Goal: Obtain resource: Obtain resource

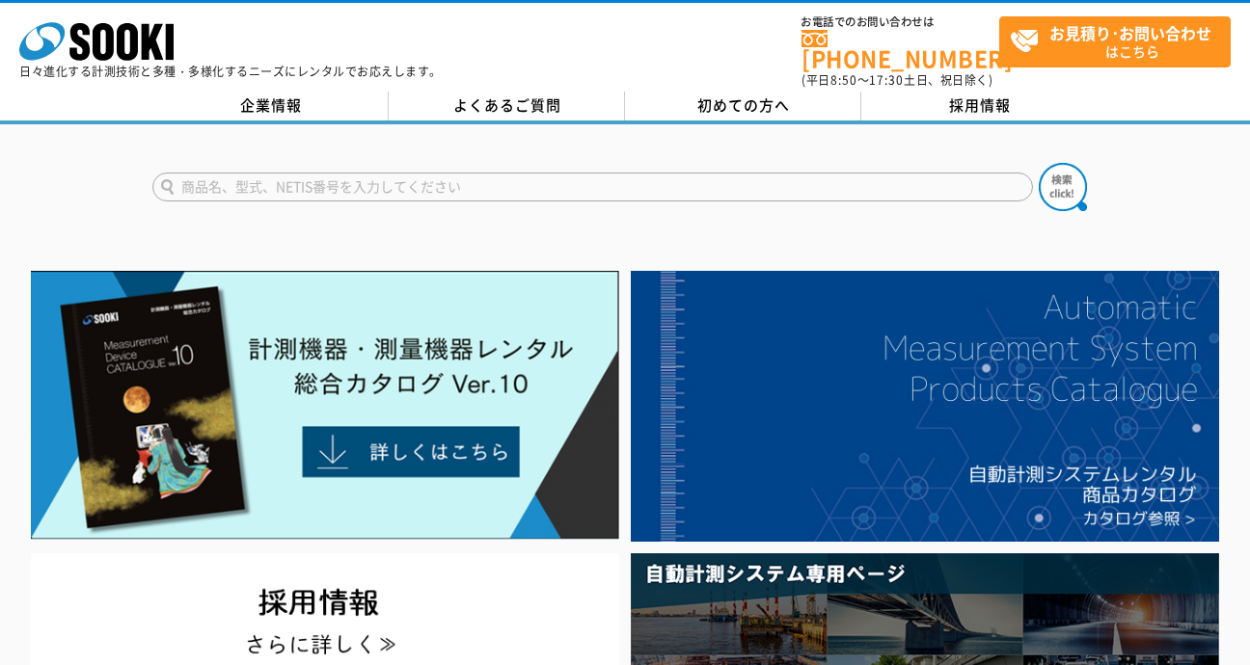
click at [389, 175] on input "text" at bounding box center [592, 187] width 880 height 29
type input "Jロート"
click at [1038, 163] on button at bounding box center [1062, 187] width 48 height 48
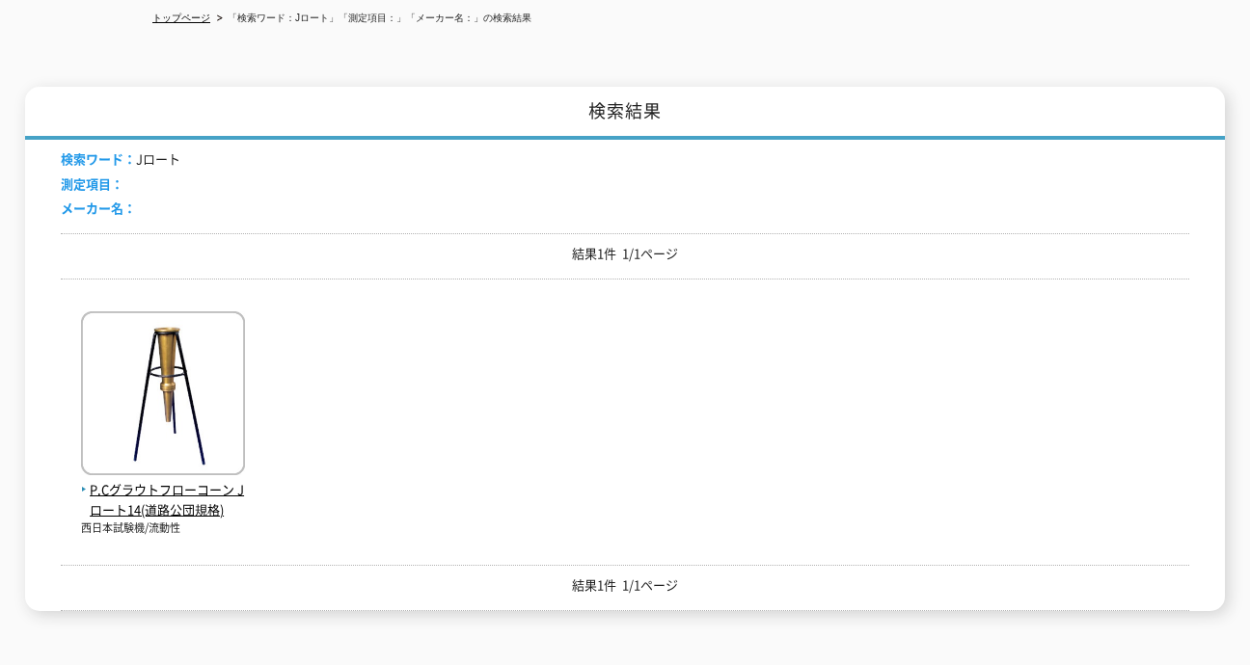
scroll to position [224, 0]
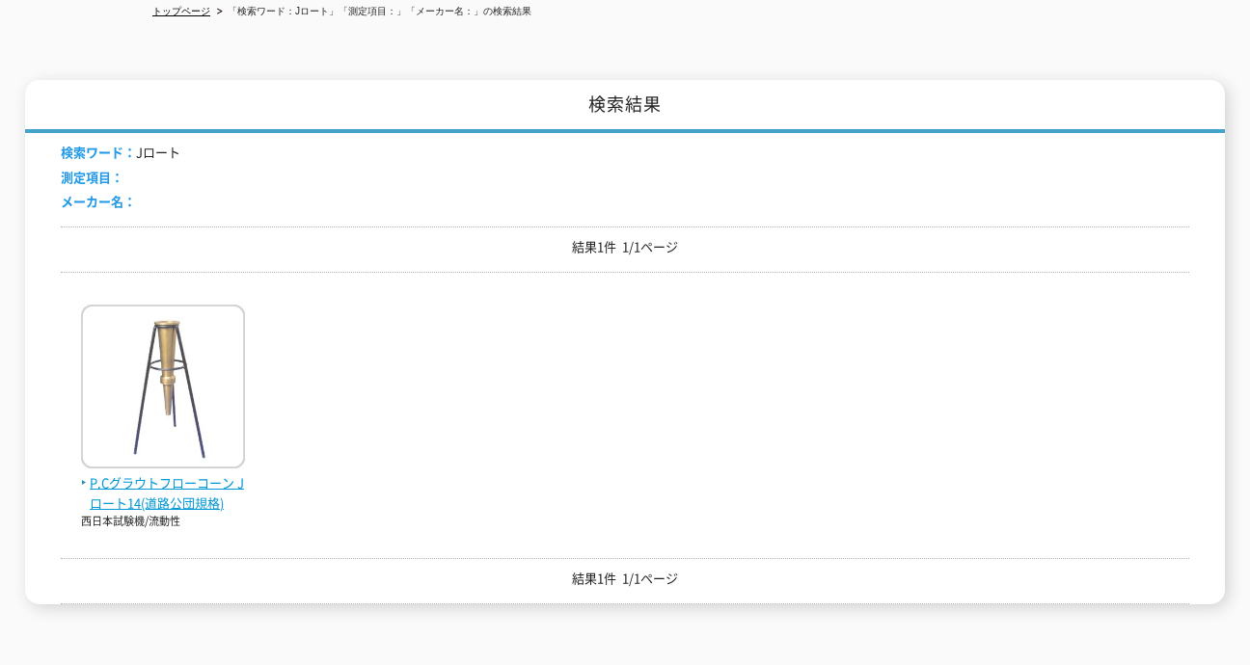
click at [192, 482] on span "P.Cグラウトフローコーン Jロート14(道路公団規格)" at bounding box center [163, 493] width 164 height 40
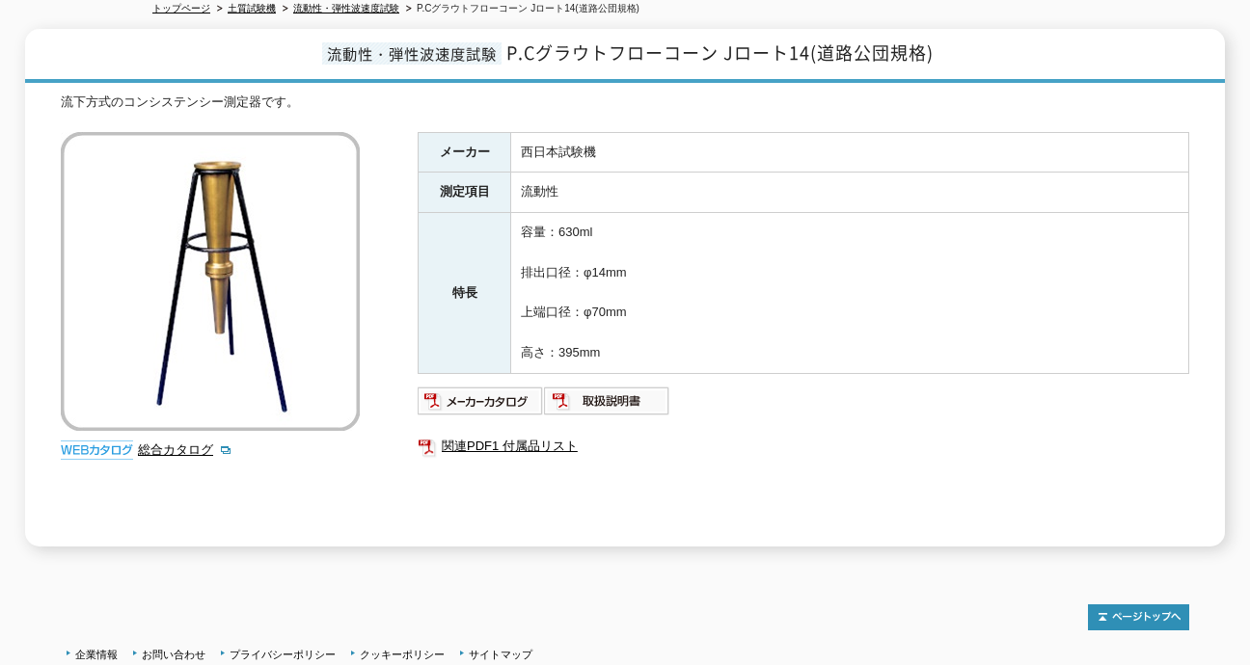
scroll to position [236, 0]
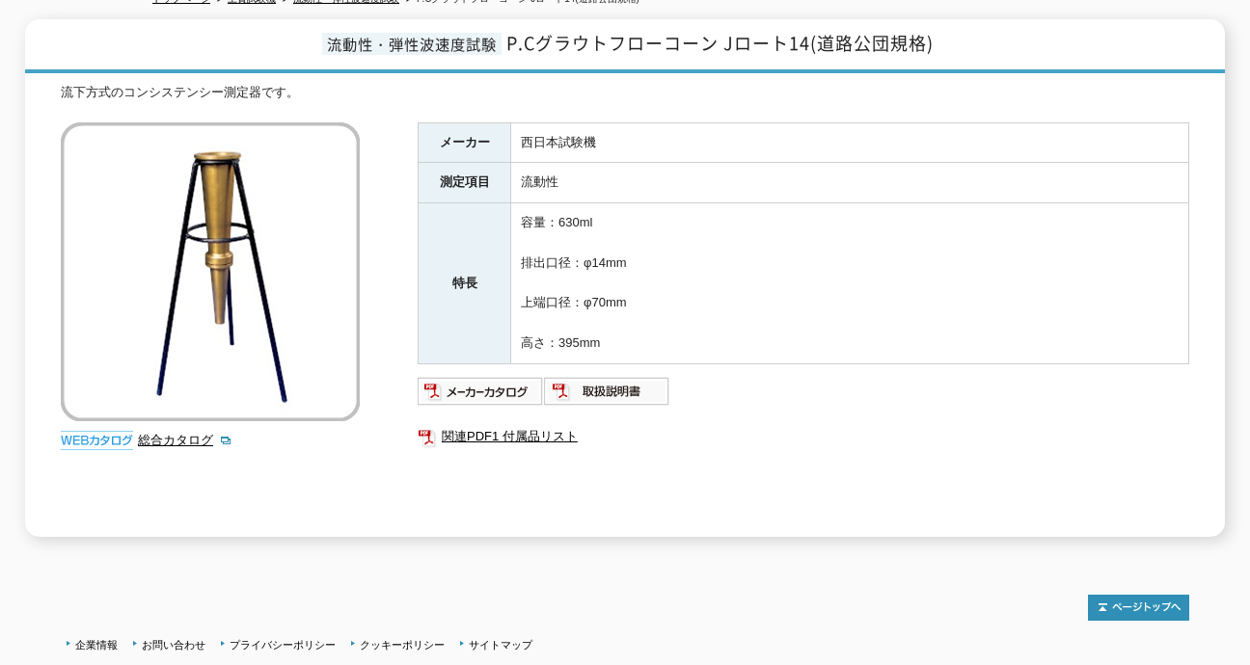
click at [250, 529] on div "トップページ 土質試験機 流動性・弾性波速度試験 P.Cグラウトフローコーン Jロート14(道路公団規格) 流動性・弾性波速度試験 P.Cグラウトフローコーン…" at bounding box center [625, 222] width 1250 height 668
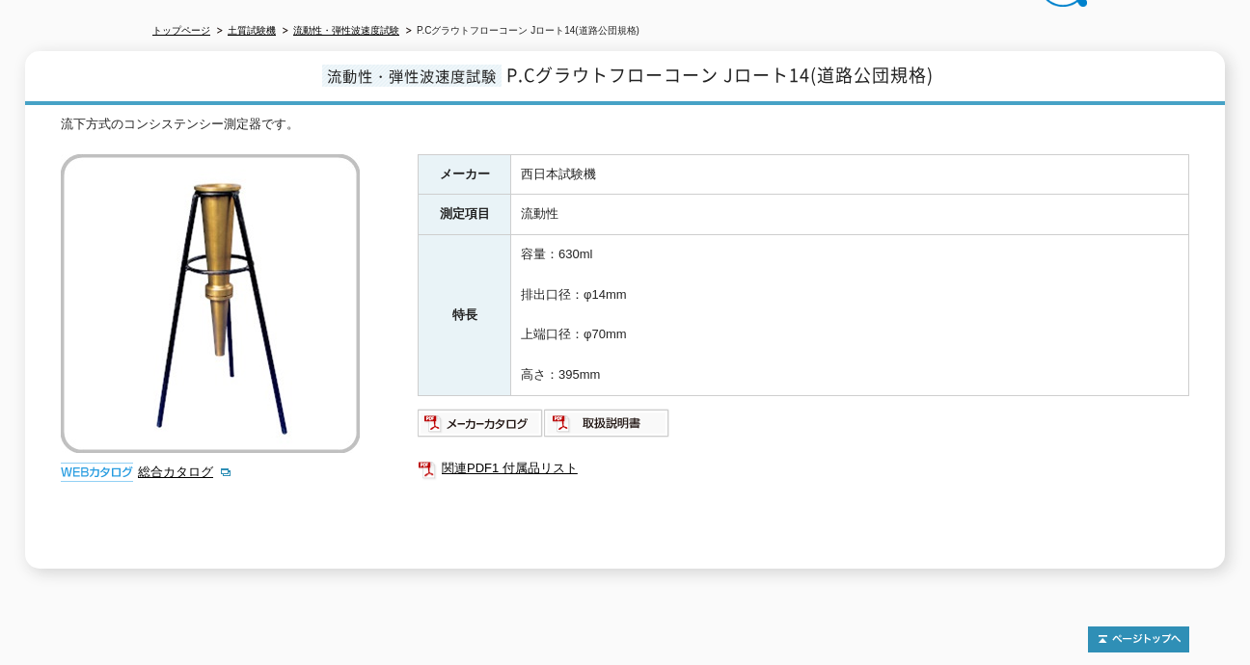
scroll to position [209, 0]
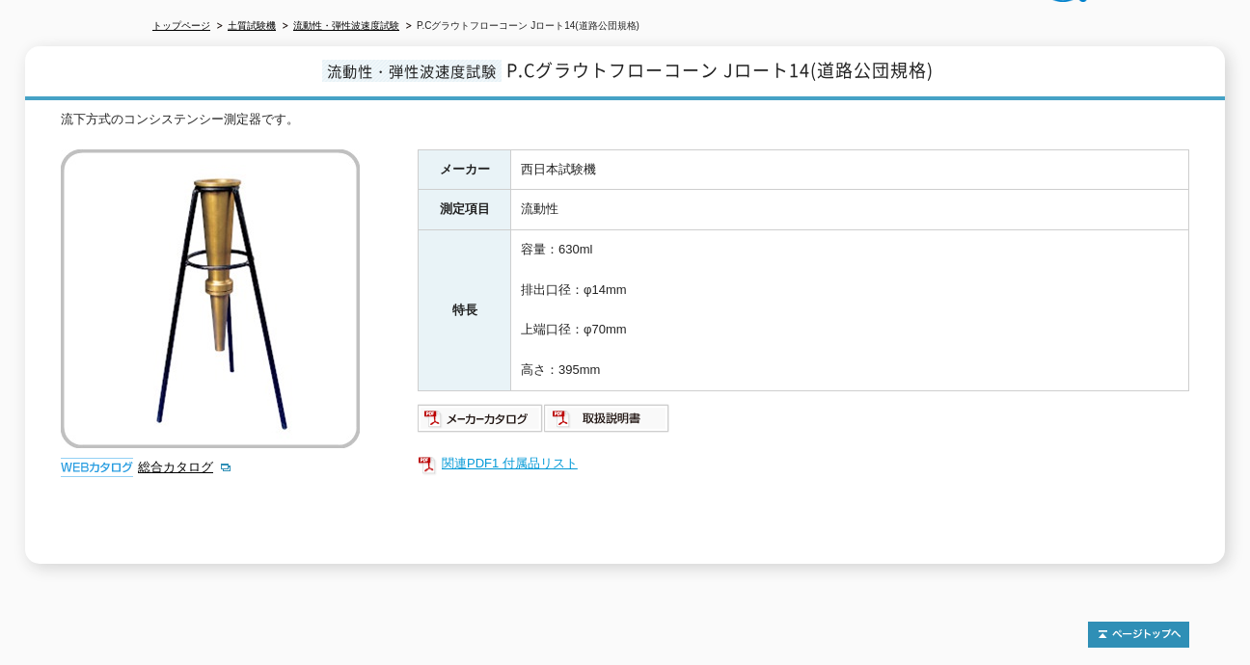
click at [522, 451] on link "関連PDF1 付属品リスト" at bounding box center [803, 463] width 771 height 25
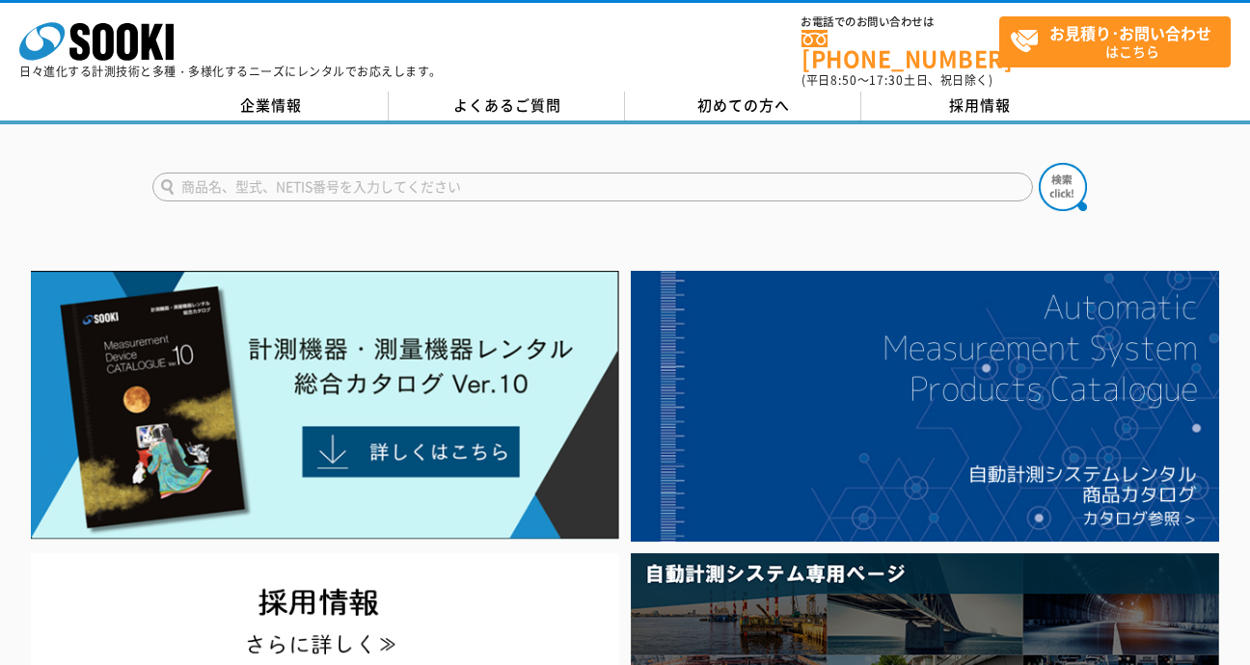
click at [455, 178] on input "text" at bounding box center [592, 187] width 880 height 29
type input "Jロート"
click at [1053, 182] on img at bounding box center [1062, 187] width 48 height 48
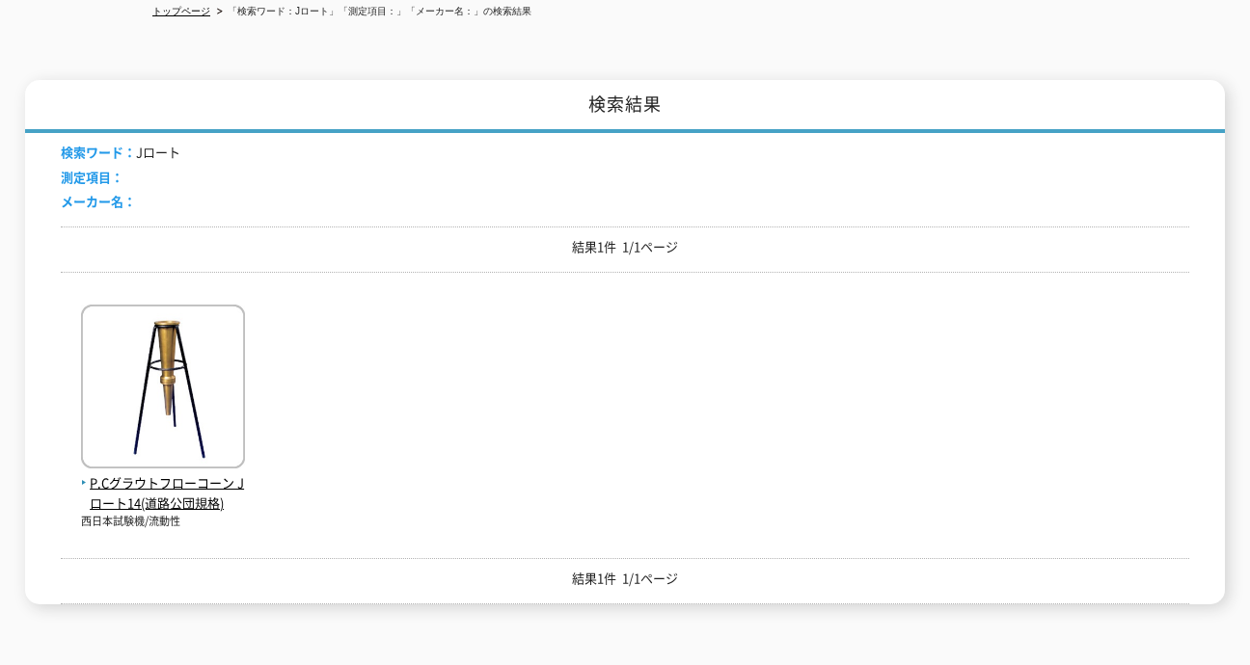
scroll to position [232, 0]
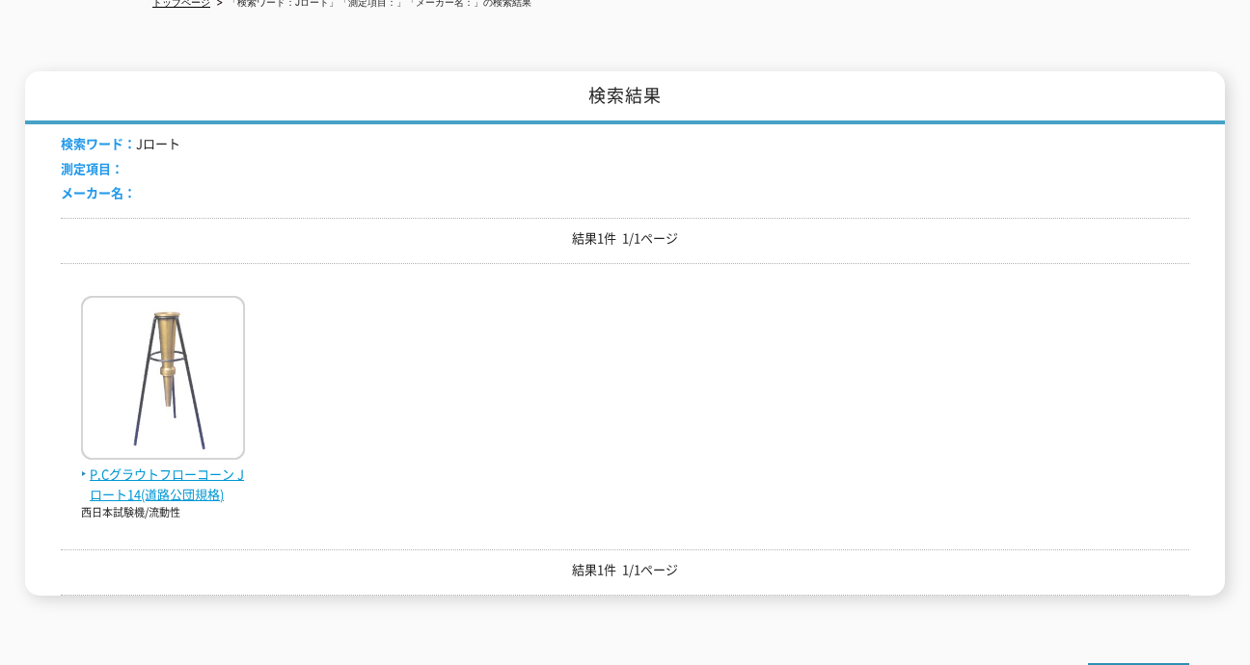
click at [207, 468] on span "P.Cグラウトフローコーン Jロート14(道路公団規格)" at bounding box center [163, 485] width 164 height 40
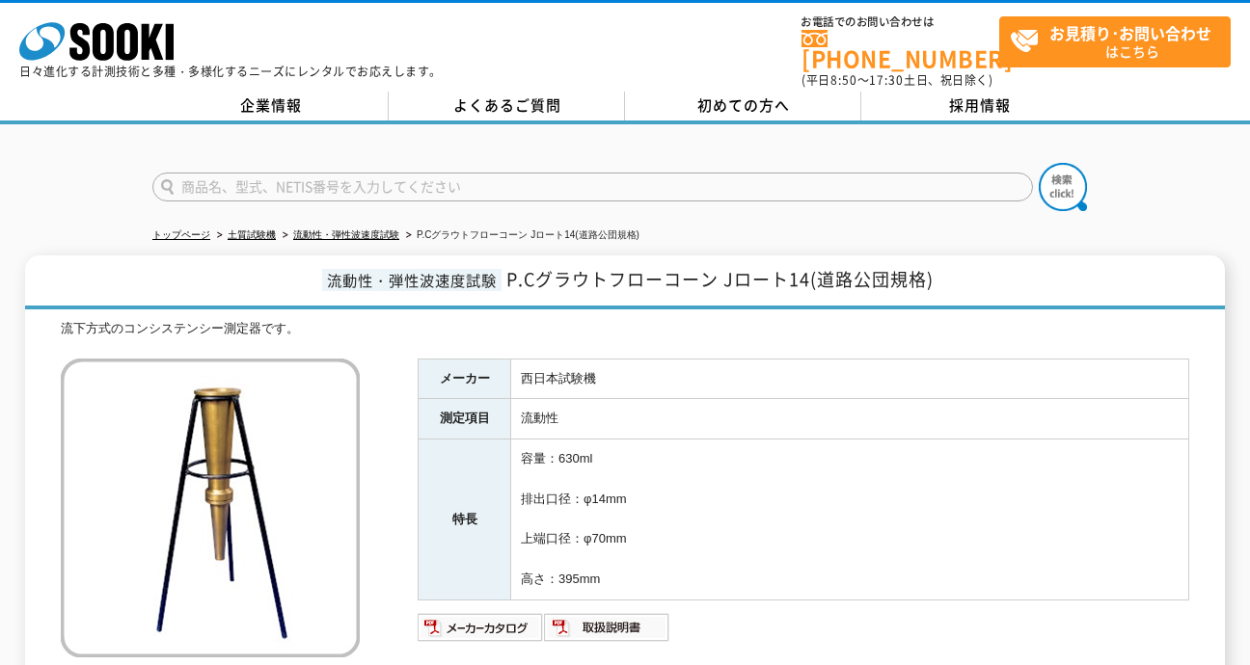
click at [136, 468] on img at bounding box center [210, 508] width 299 height 299
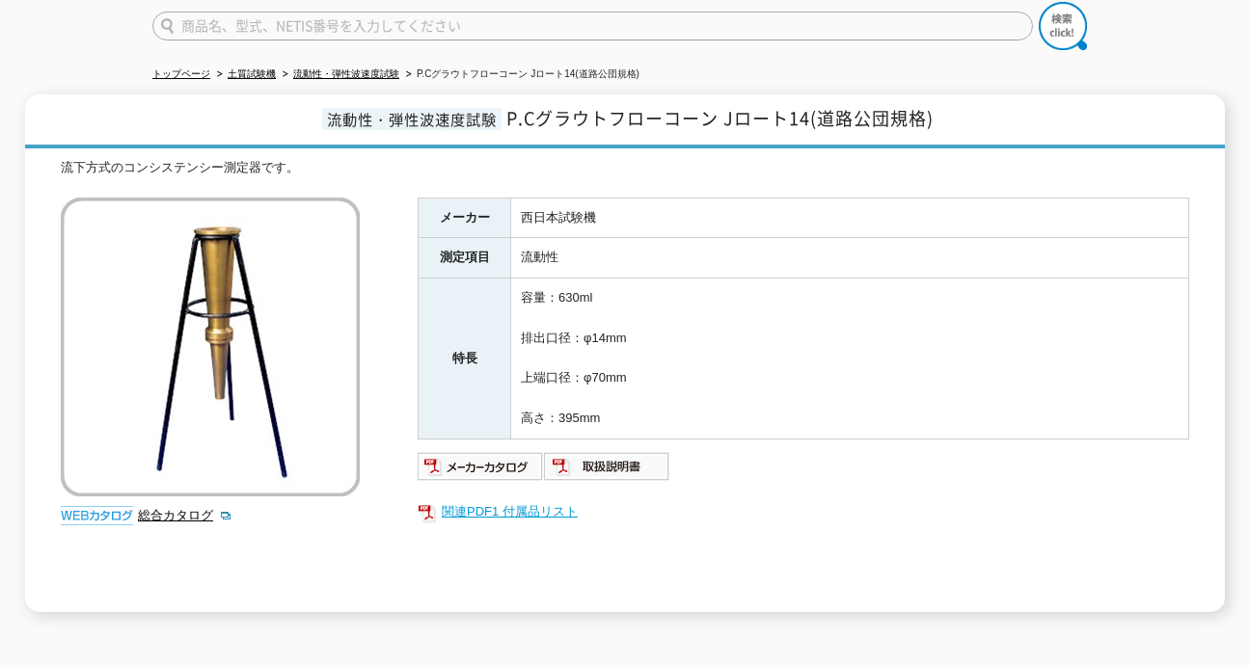
scroll to position [163, 0]
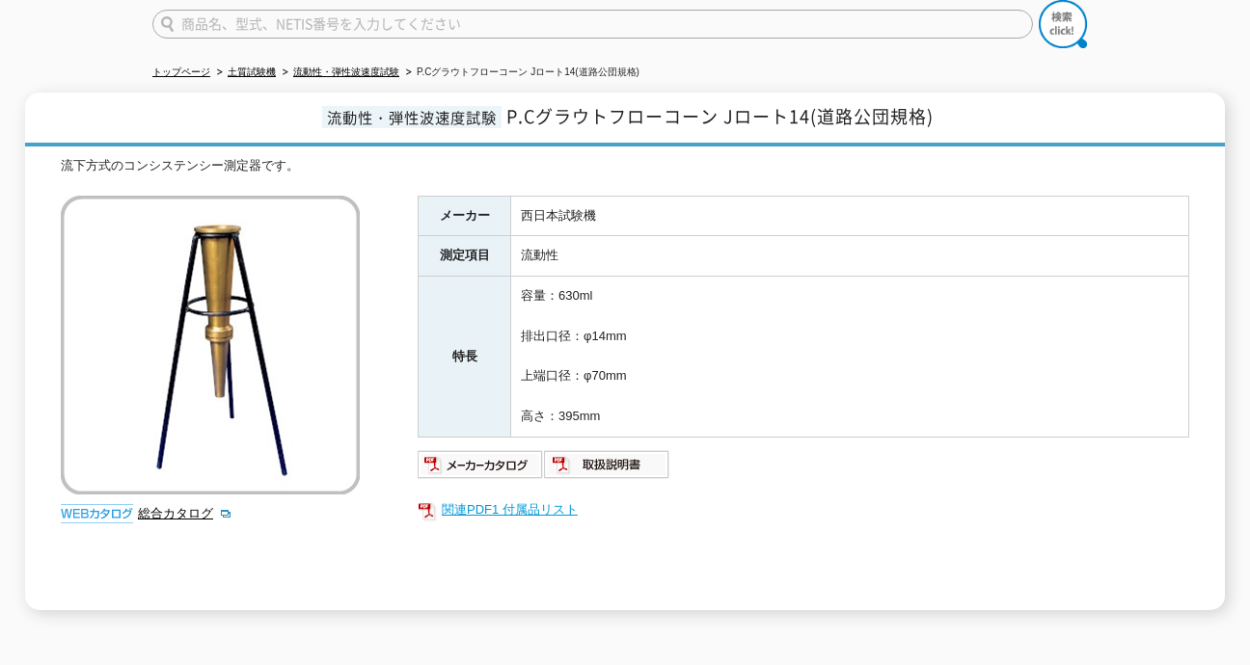
click at [532, 498] on link "関連PDF1 付属品リスト" at bounding box center [803, 510] width 771 height 25
